Goal: Transaction & Acquisition: Purchase product/service

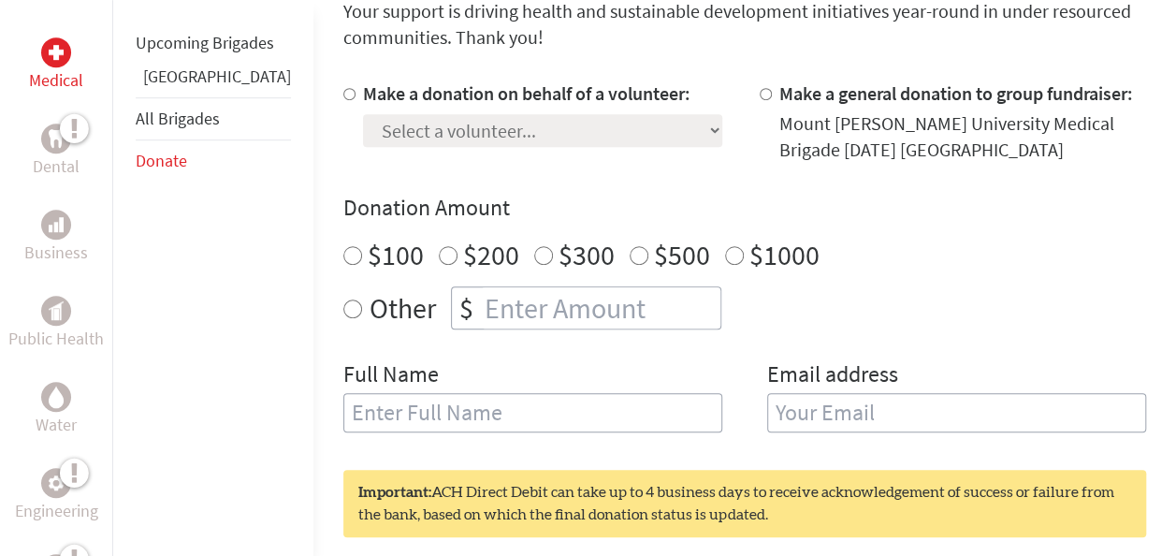
scroll to position [573, 0]
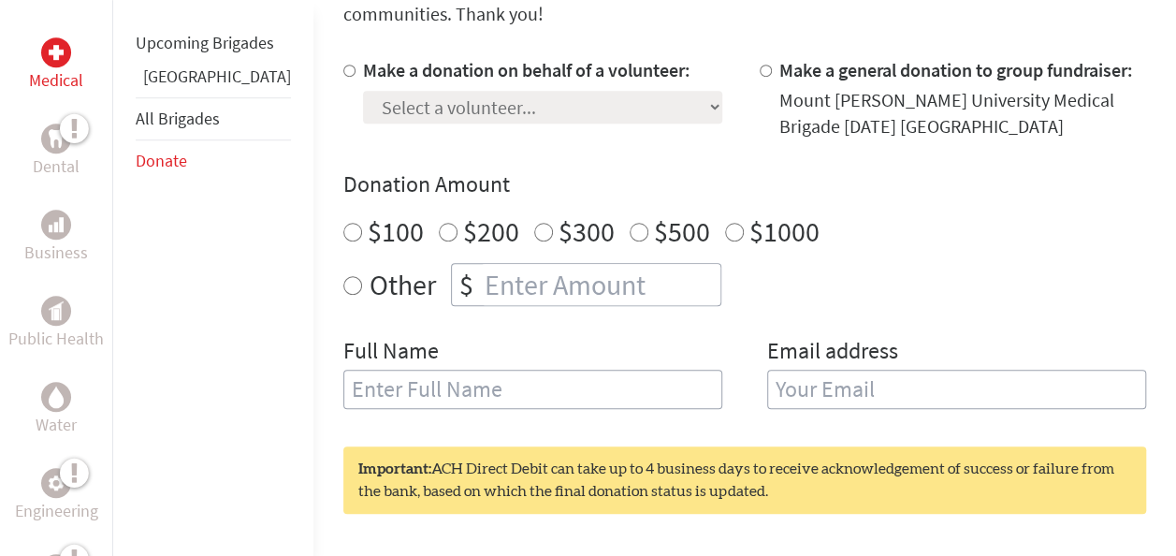
click at [505, 265] on input "number" at bounding box center [600, 284] width 239 height 41
radio input "true"
type input "250"
type input "[PERSON_NAME]"
type input "[EMAIL_ADDRESS][DOMAIN_NAME]"
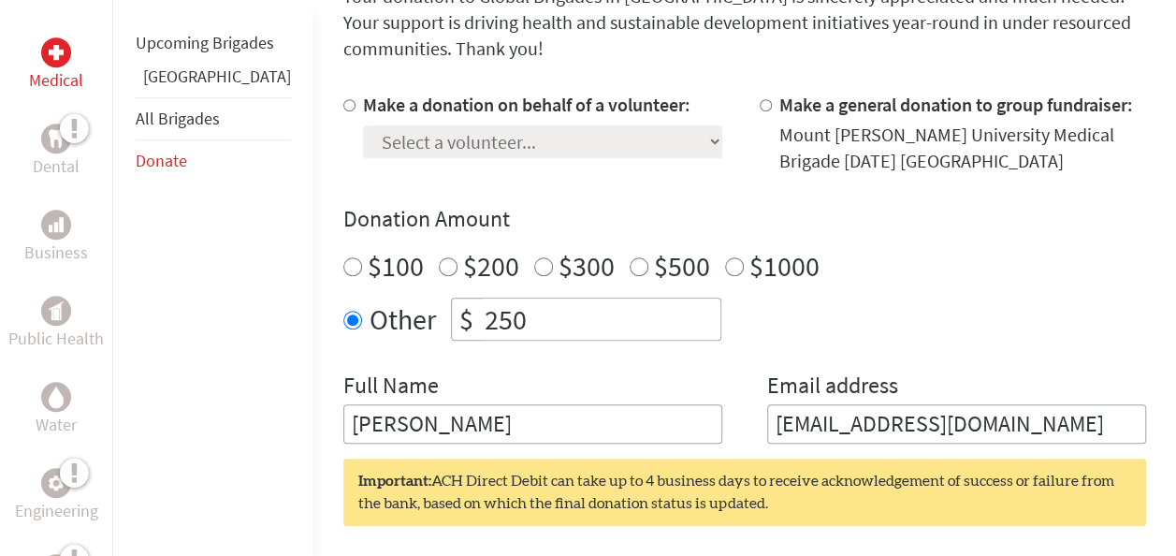
scroll to position [497, 0]
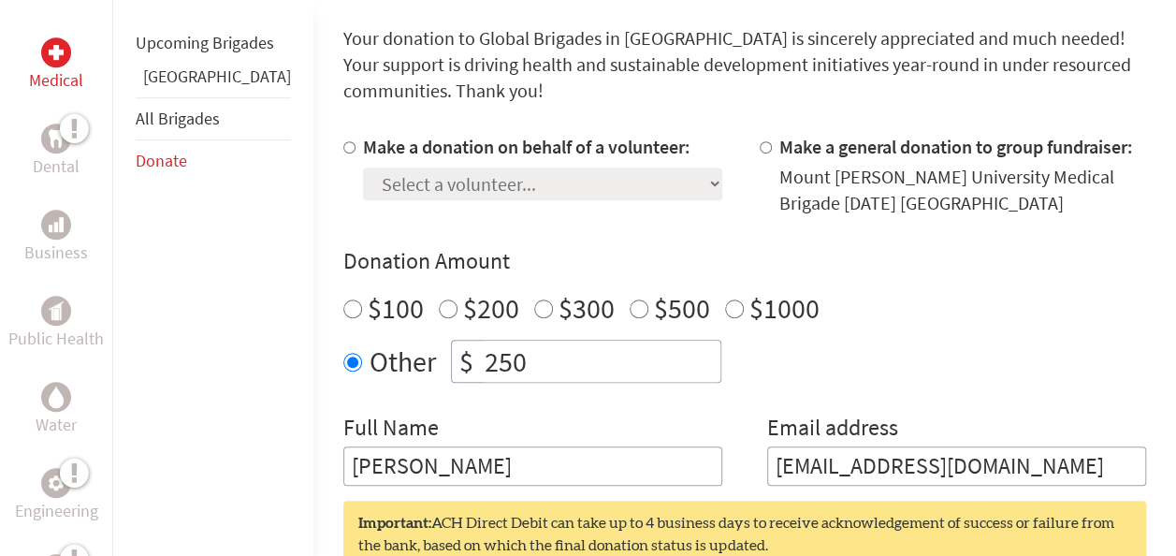
click at [343, 141] on input "Make a donation on behalf of a volunteer:" at bounding box center [349, 147] width 12 height 12
radio input "true"
click at [343, 141] on input "Make a donation on behalf of a volunteer:" at bounding box center [349, 147] width 12 height 12
click at [343, 139] on div at bounding box center [353, 175] width 20 height 82
click at [343, 141] on input "Make a donation on behalf of a volunteer:" at bounding box center [349, 147] width 12 height 12
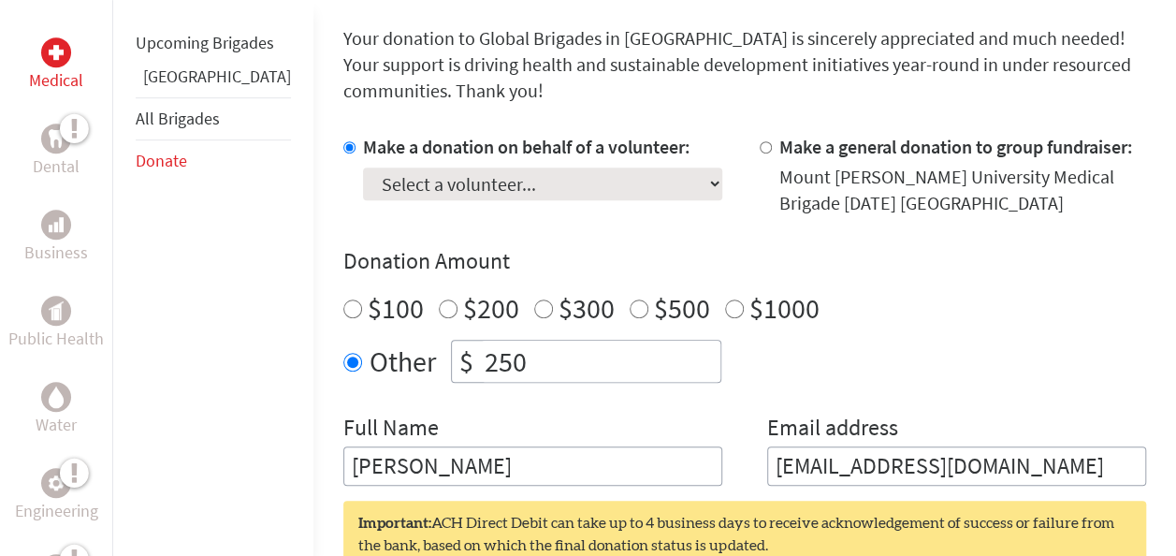
click at [343, 141] on input "Make a donation on behalf of a volunteer:" at bounding box center [349, 147] width 12 height 12
click at [569, 167] on select "Select a volunteer... [PERSON_NAME] [PERSON_NAME] [PERSON_NAME] [PERSON_NAME] […" at bounding box center [542, 183] width 359 height 33
select select "EDF60CD5-9281-11F0-9E6E-42010A400005"
click at [363, 167] on select "Select a volunteer... [PERSON_NAME] [PERSON_NAME] [PERSON_NAME] [PERSON_NAME] […" at bounding box center [542, 183] width 359 height 33
click at [760, 210] on div "Make a donation on behalf of a volunteer: Select a volunteer... [PERSON_NAME] […" at bounding box center [744, 310] width 803 height 352
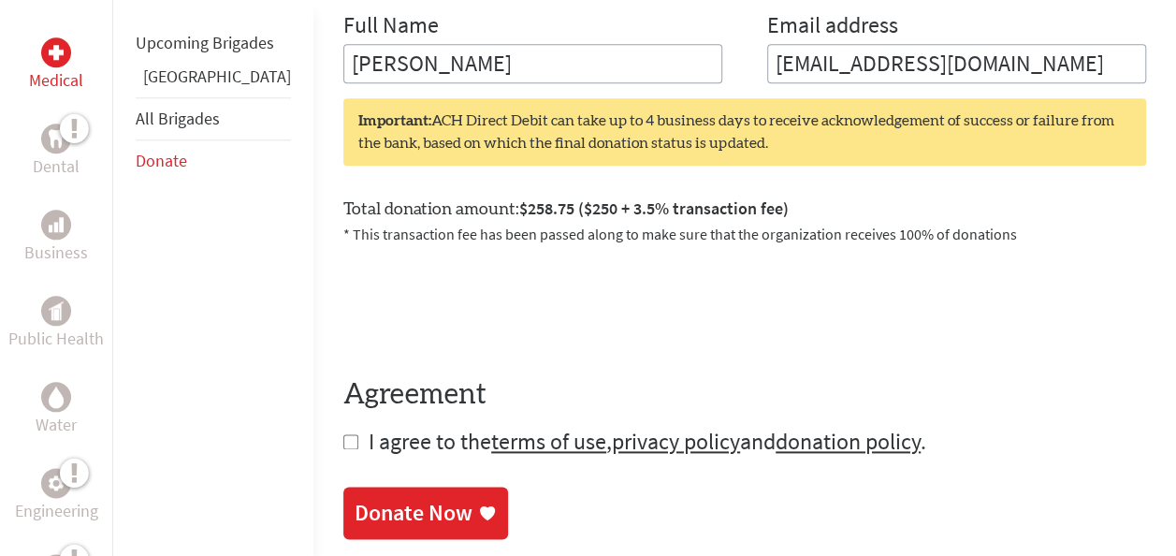
scroll to position [913, 0]
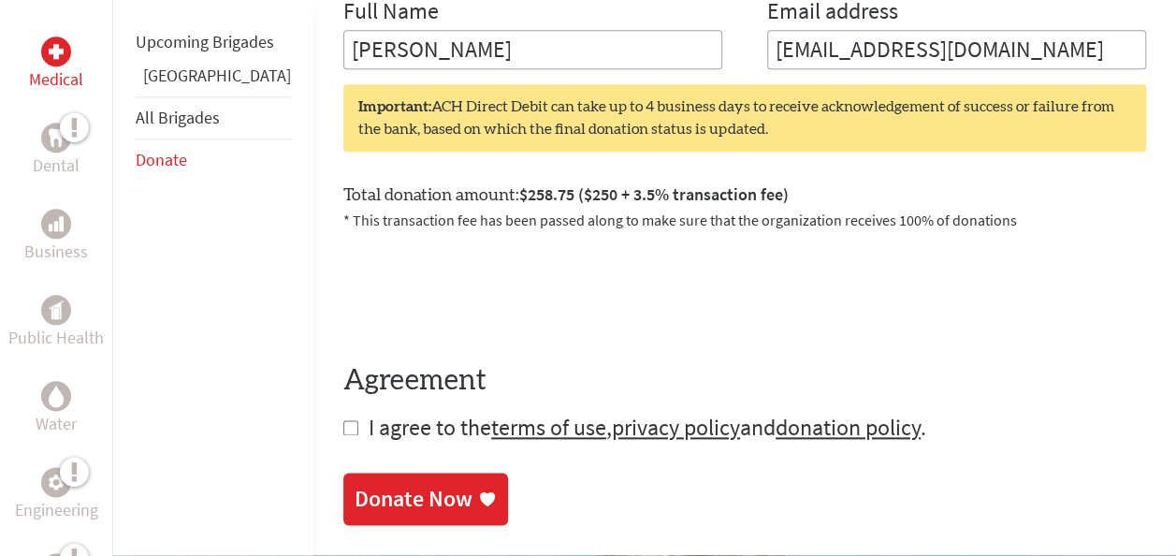
click at [343, 420] on input "checkbox" at bounding box center [350, 427] width 15 height 15
checkbox input "true"
click at [384, 485] on div "Donate Now" at bounding box center [414, 500] width 118 height 30
